Goal: Information Seeking & Learning: Find contact information

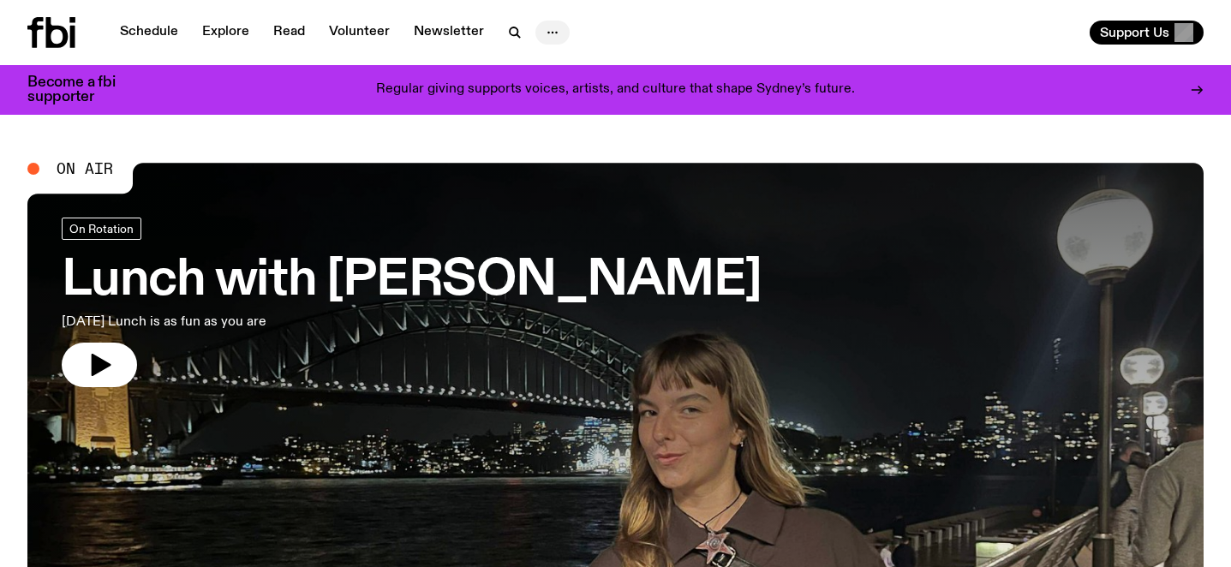
click at [547, 32] on circle "button" at bounding box center [548, 33] width 3 height 3
click at [549, 75] on link "About Us" at bounding box center [553, 69] width 86 height 24
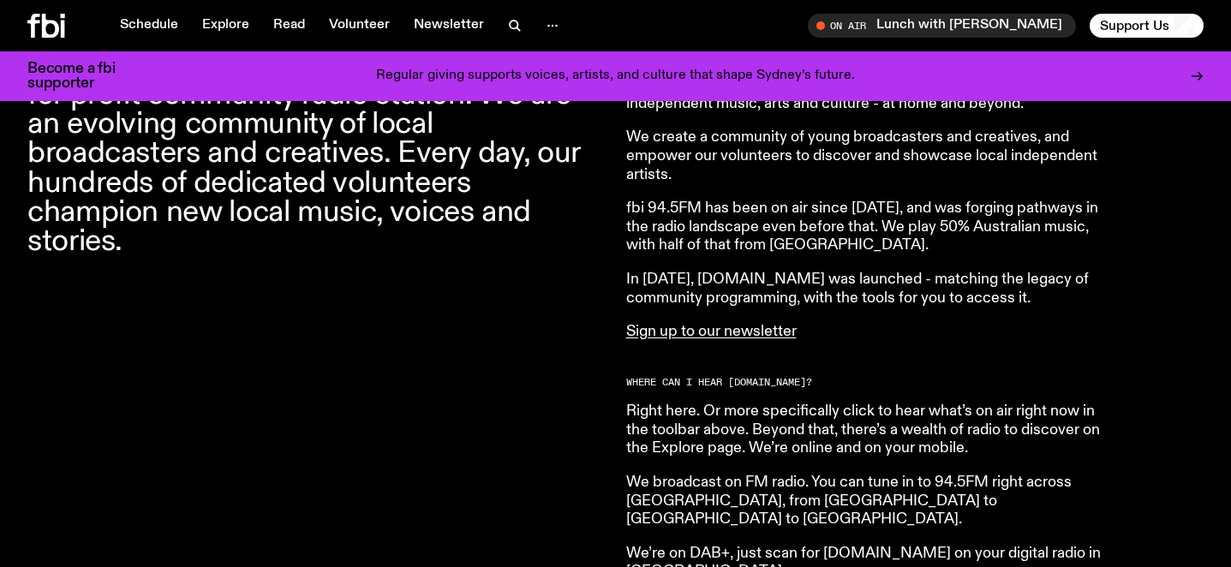
scroll to position [722, 0]
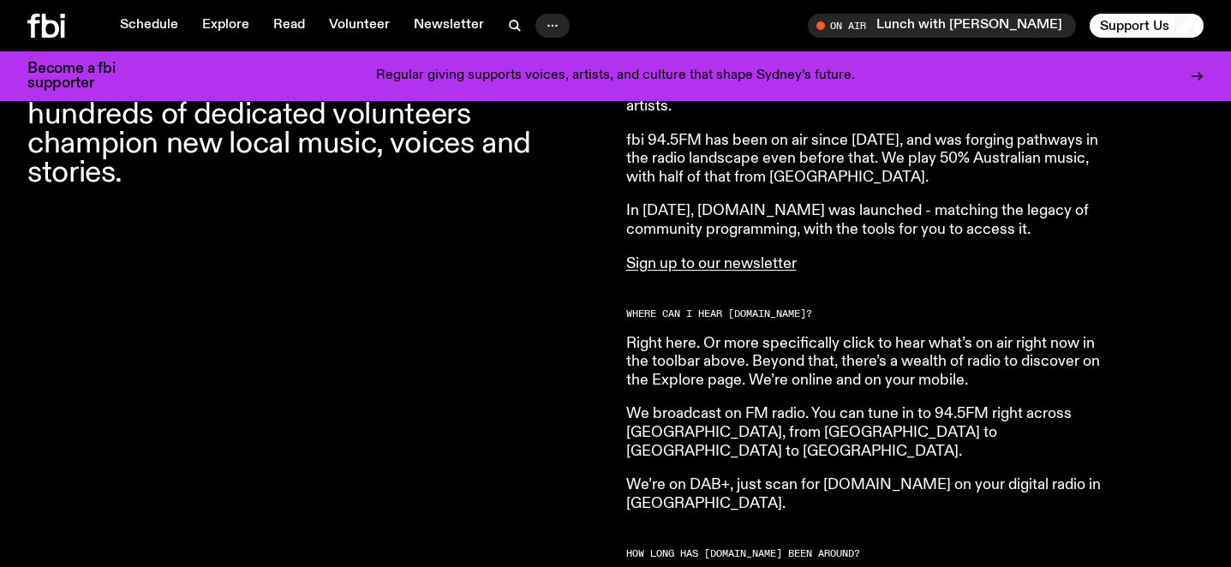
click at [552, 27] on circle "button" at bounding box center [553, 26] width 3 height 3
click at [556, 88] on link "Contact" at bounding box center [553, 91] width 86 height 24
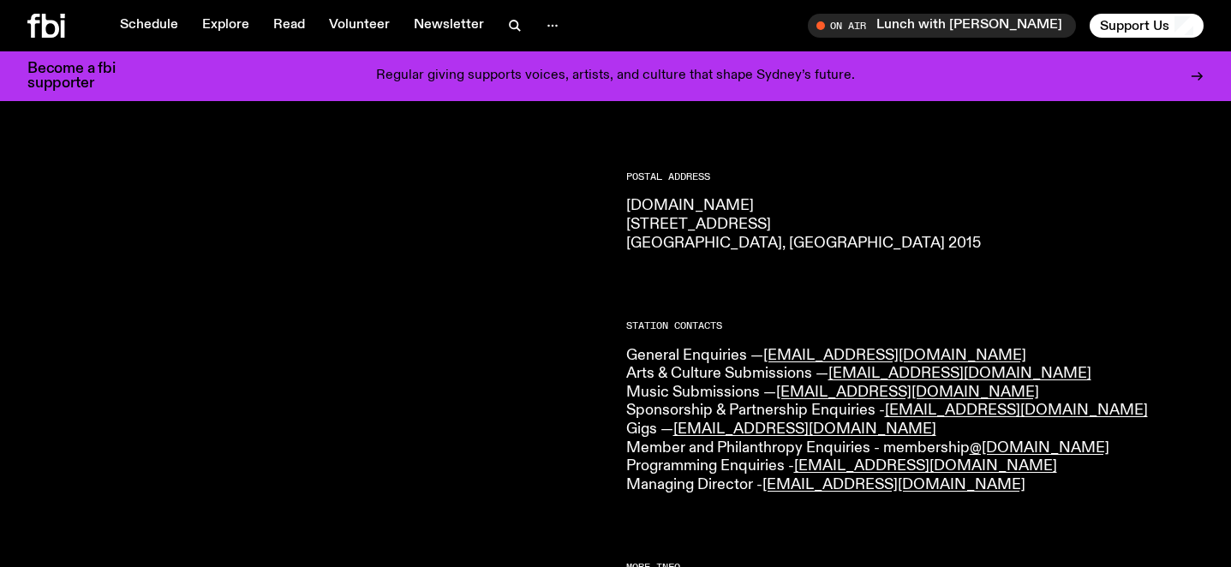
scroll to position [249, 0]
click at [757, 378] on p "General Enquiries — [EMAIL_ADDRESS][DOMAIN_NAME] Arts & Culture Submissions — […" at bounding box center [915, 422] width 578 height 148
click at [736, 403] on p "General Enquiries — [EMAIL_ADDRESS][DOMAIN_NAME] Arts & Culture Submissions — […" at bounding box center [915, 422] width 578 height 148
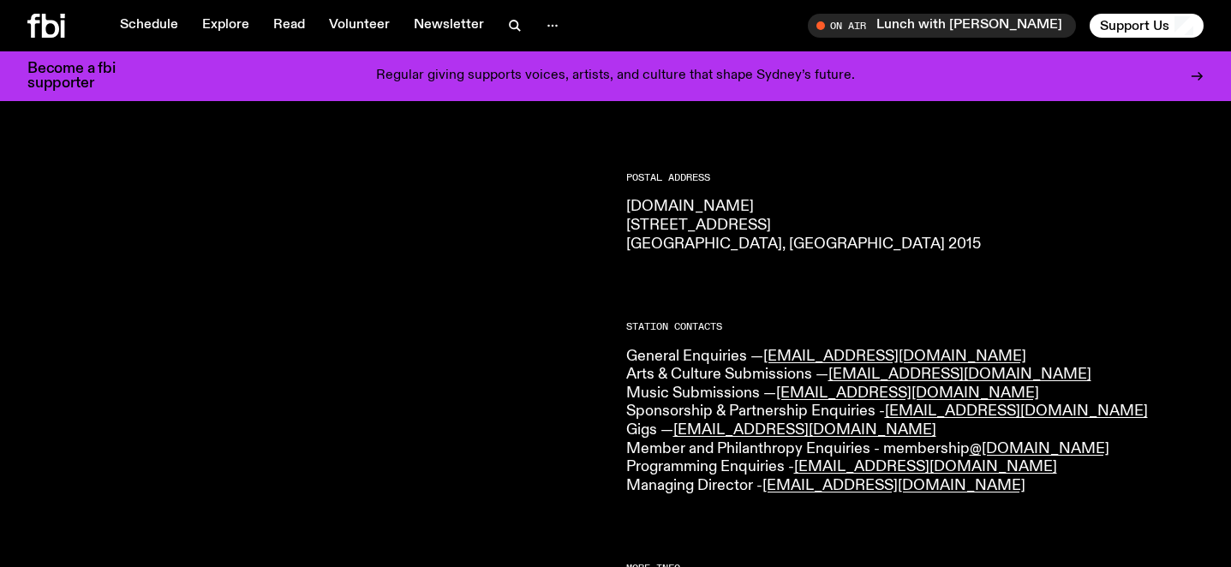
click at [1007, 373] on p "General Enquiries — [EMAIL_ADDRESS][DOMAIN_NAME] Arts & Culture Submissions — […" at bounding box center [915, 422] width 578 height 148
click at [647, 455] on p "General Enquiries — [EMAIL_ADDRESS][DOMAIN_NAME] Arts & Culture Submissions — […" at bounding box center [915, 422] width 578 height 148
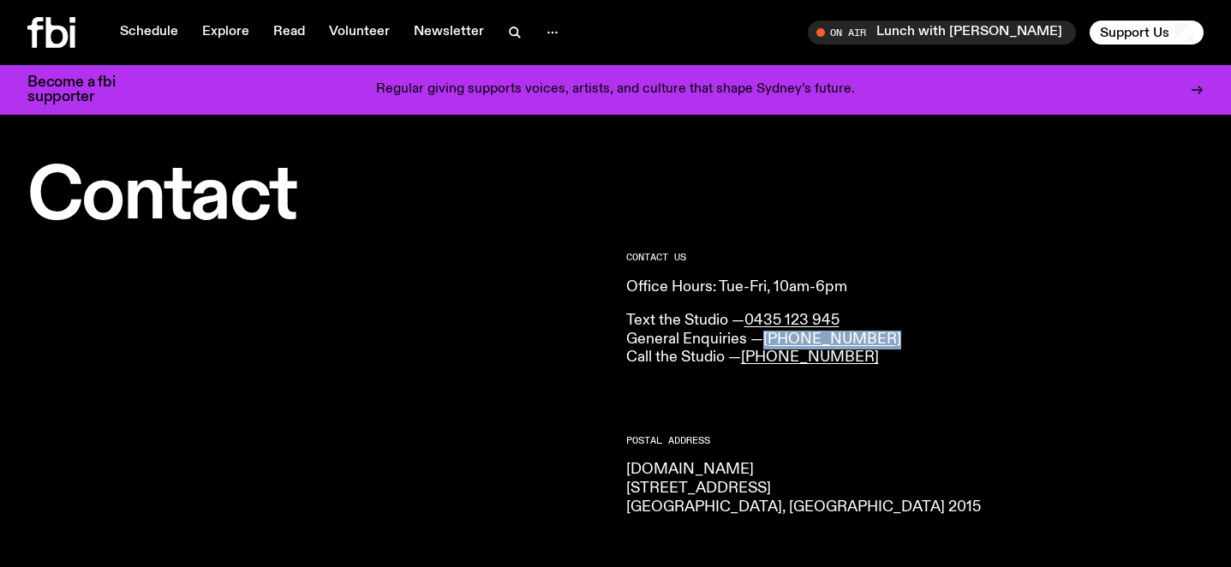
drag, startPoint x: 893, startPoint y: 336, endPoint x: 765, endPoint y: 341, distance: 128.6
copy link "[PHONE_NUMBER]"
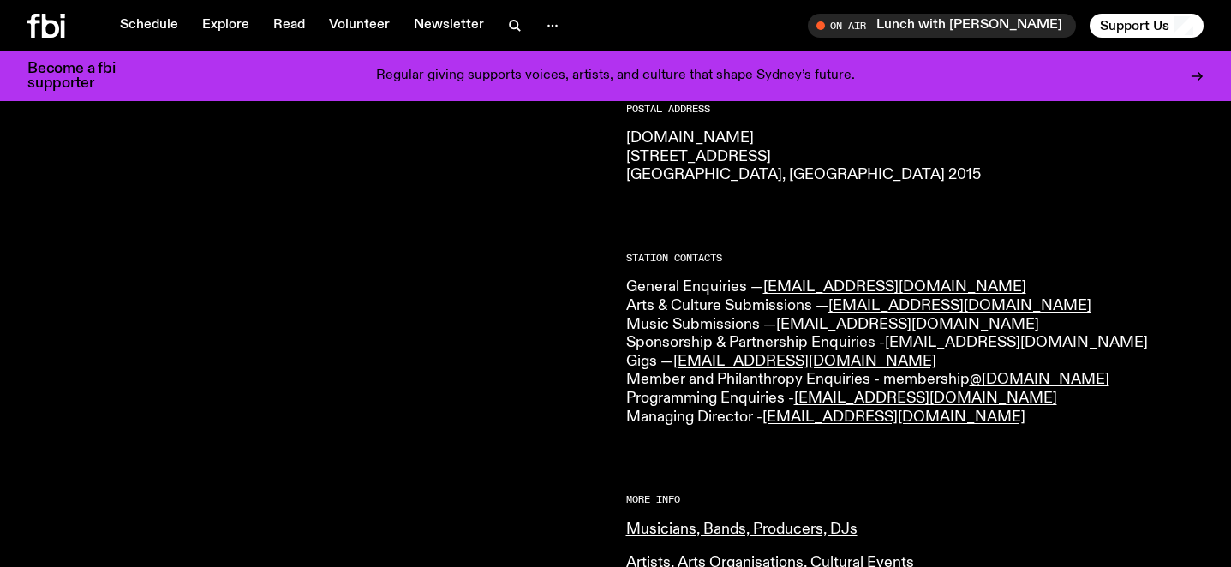
scroll to position [319, 0]
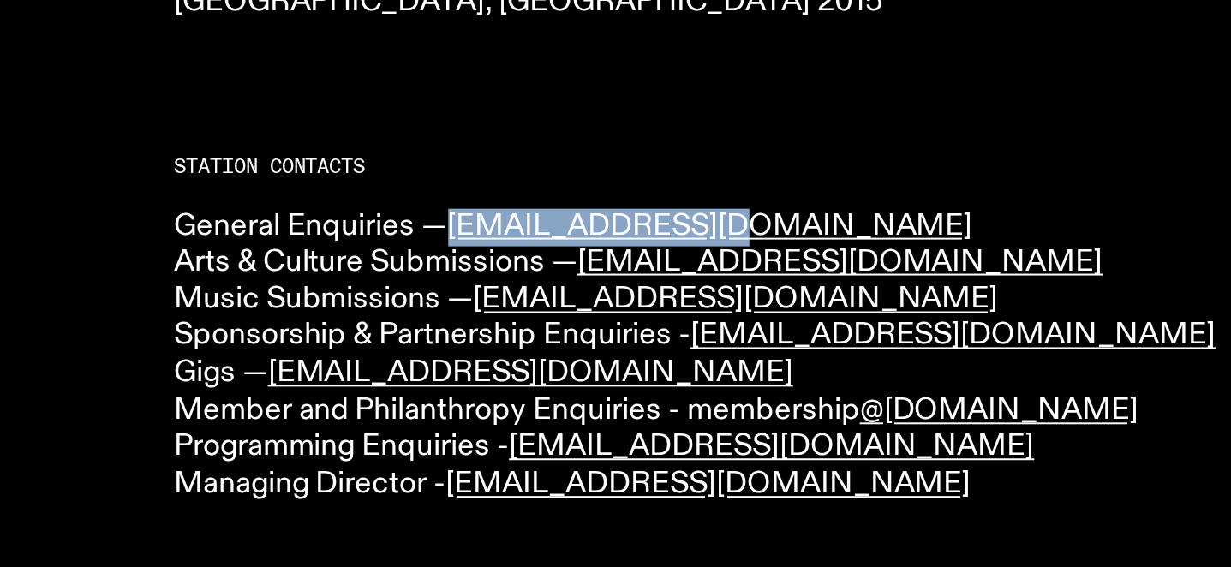
drag, startPoint x: 930, startPoint y: 287, endPoint x: 765, endPoint y: 289, distance: 165.3
click at [765, 289] on p "General Enquiries — [EMAIL_ADDRESS][DOMAIN_NAME] Arts & Culture Submissions — […" at bounding box center [915, 351] width 578 height 148
copy link "[EMAIL_ADDRESS][DOMAIN_NAME]"
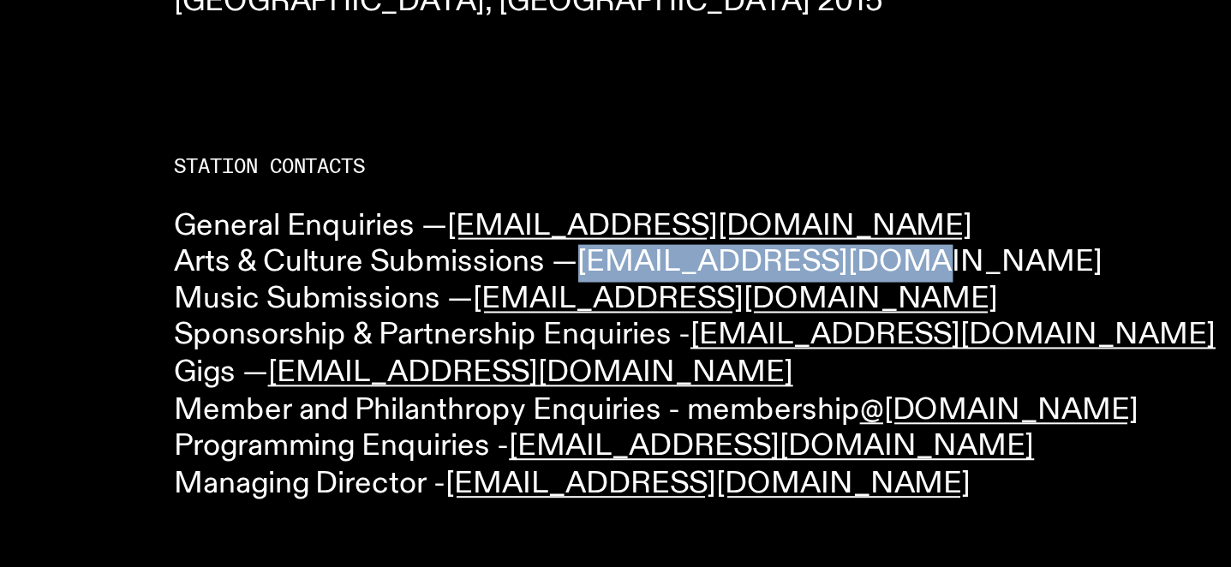
drag, startPoint x: 1004, startPoint y: 301, endPoint x: 833, endPoint y: 309, distance: 170.6
click at [833, 309] on p "General Enquiries — [EMAIL_ADDRESS][DOMAIN_NAME] Arts & Culture Submissions — […" at bounding box center [915, 351] width 578 height 148
copy link "[EMAIL_ADDRESS][DOMAIN_NAME]"
